Goal: Navigation & Orientation: Find specific page/section

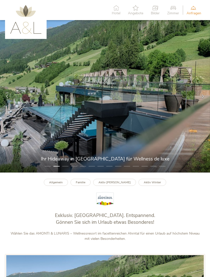
click at [195, 13] on span "Anfragen" at bounding box center [193, 14] width 15 height 4
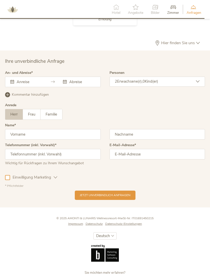
scroll to position [1284, 0]
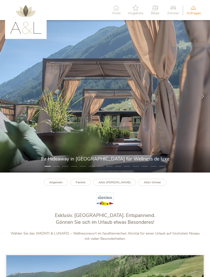
click at [25, 27] on img at bounding box center [25, 19] width 31 height 29
click at [26, 30] on img at bounding box center [25, 19] width 31 height 29
click at [201, 99] on icon at bounding box center [202, 96] width 4 height 4
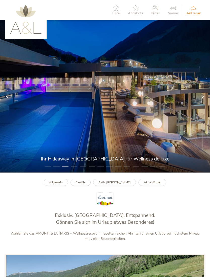
click at [115, 12] on span "Hotel" at bounding box center [116, 14] width 9 height 4
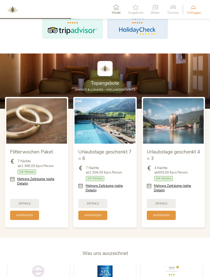
scroll to position [436, 0]
